Goal: Task Accomplishment & Management: Use online tool/utility

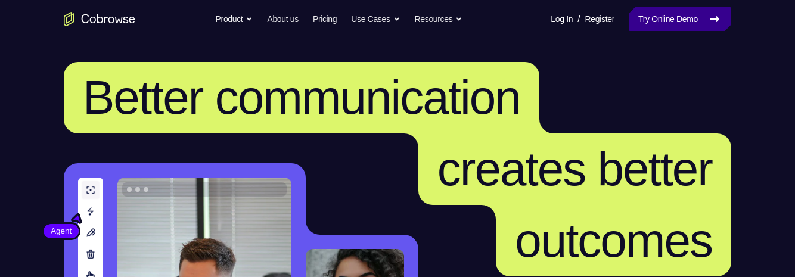
click at [677, 25] on link "Try Online Demo" at bounding box center [679, 19] width 102 height 24
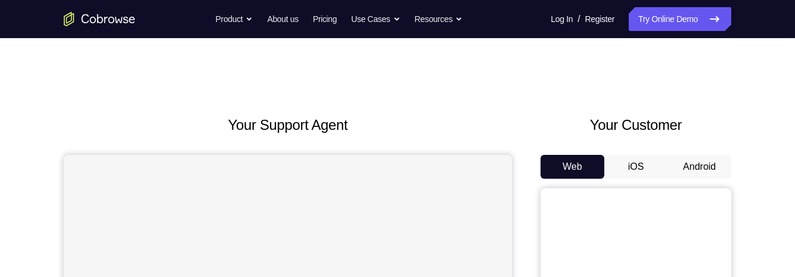
click at [667, 155] on button "Android" at bounding box center [699, 167] width 64 height 24
